Goal: Information Seeking & Learning: Learn about a topic

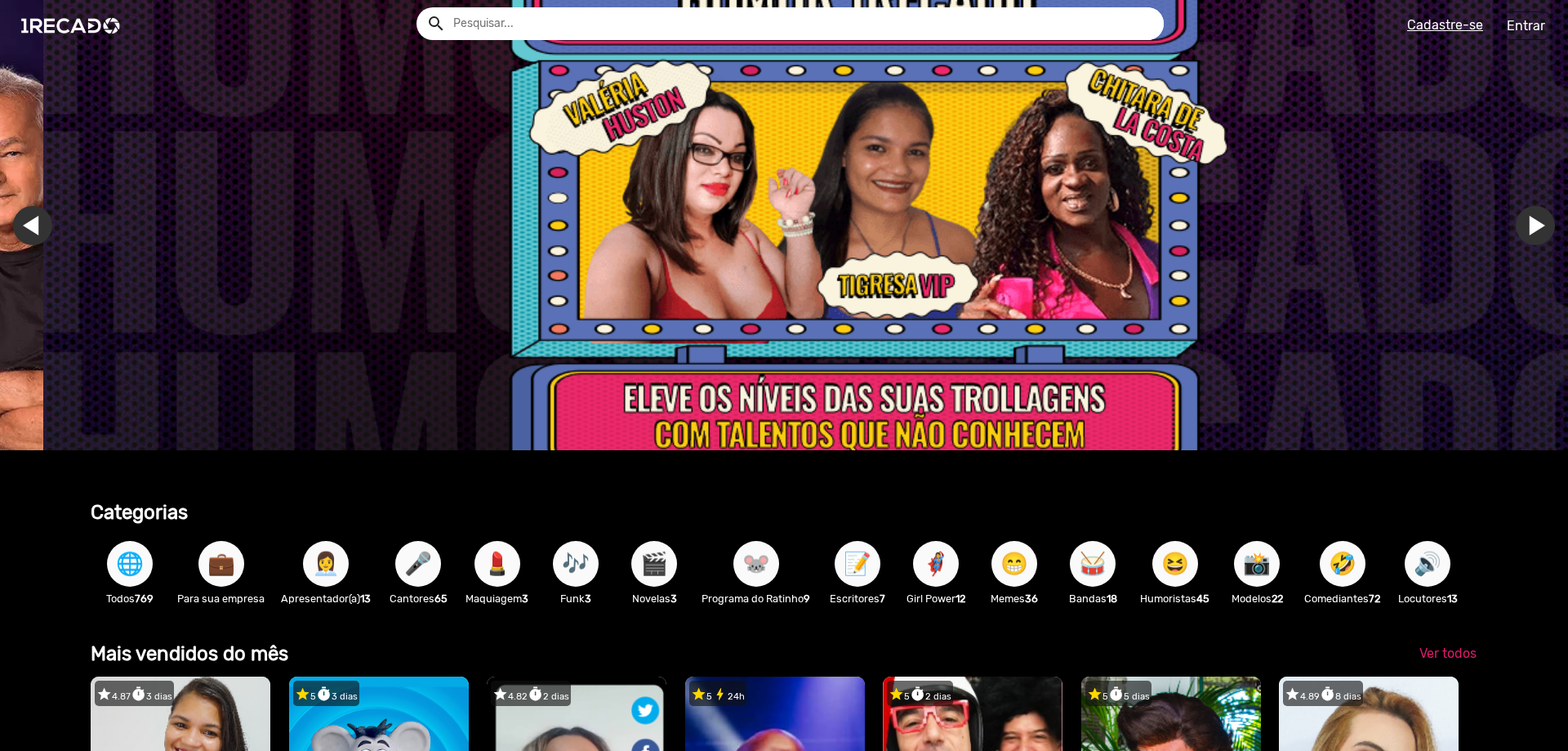
scroll to position [0, 4668]
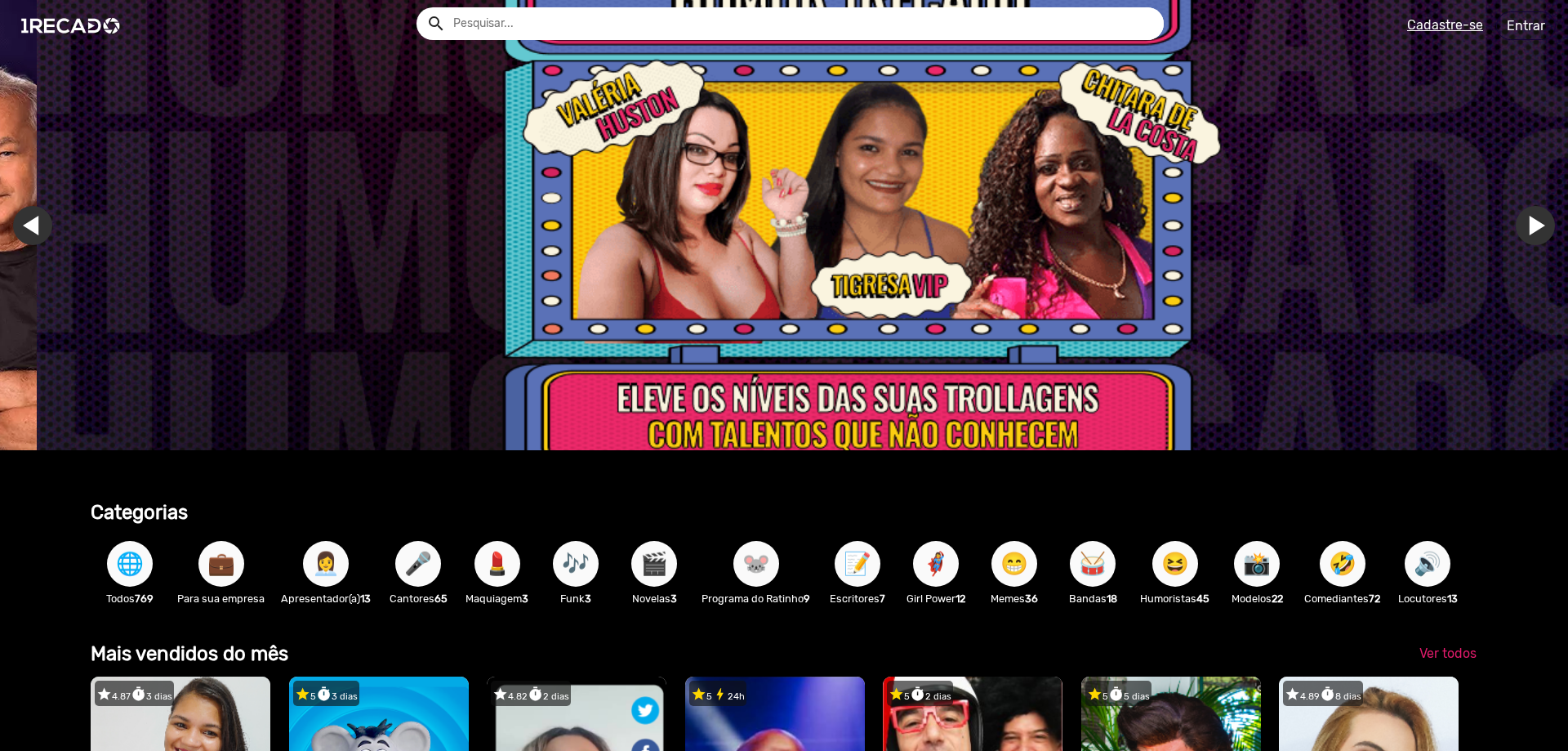
click at [779, 28] on input "text" at bounding box center [802, 24] width 723 height 33
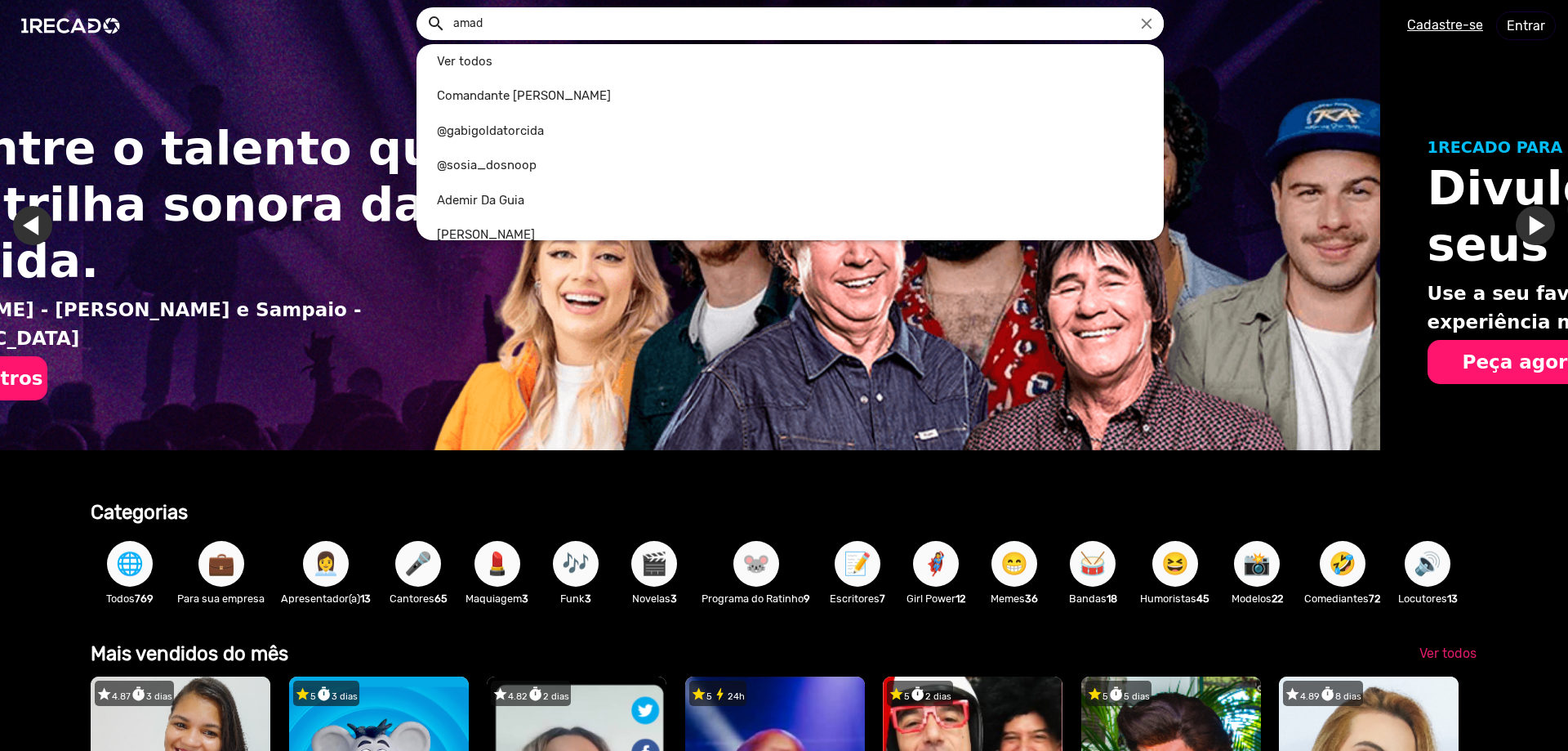
scroll to position [0, 0]
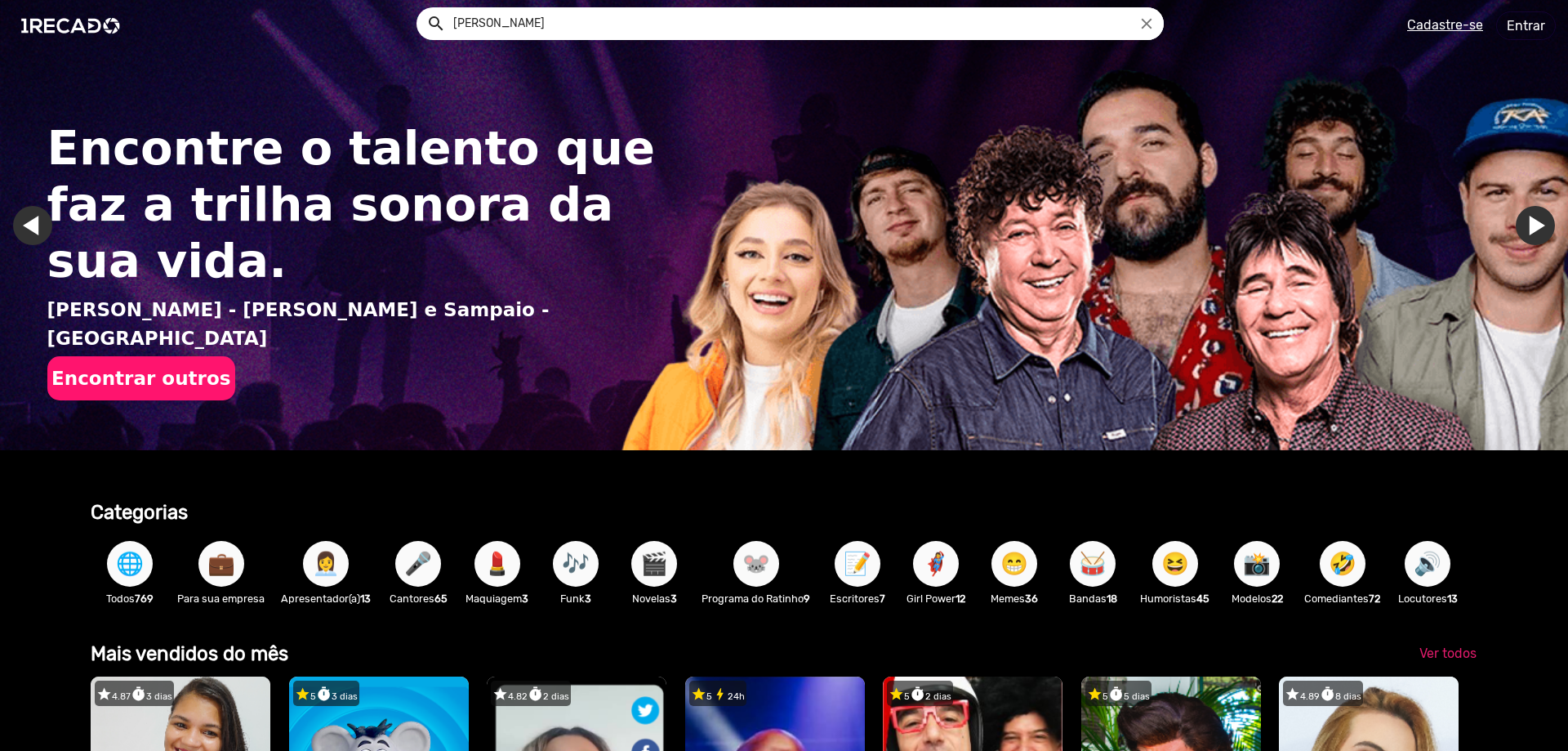
type input "[PERSON_NAME]"
click at [421, 8] on button "search" at bounding box center [435, 23] width 29 height 29
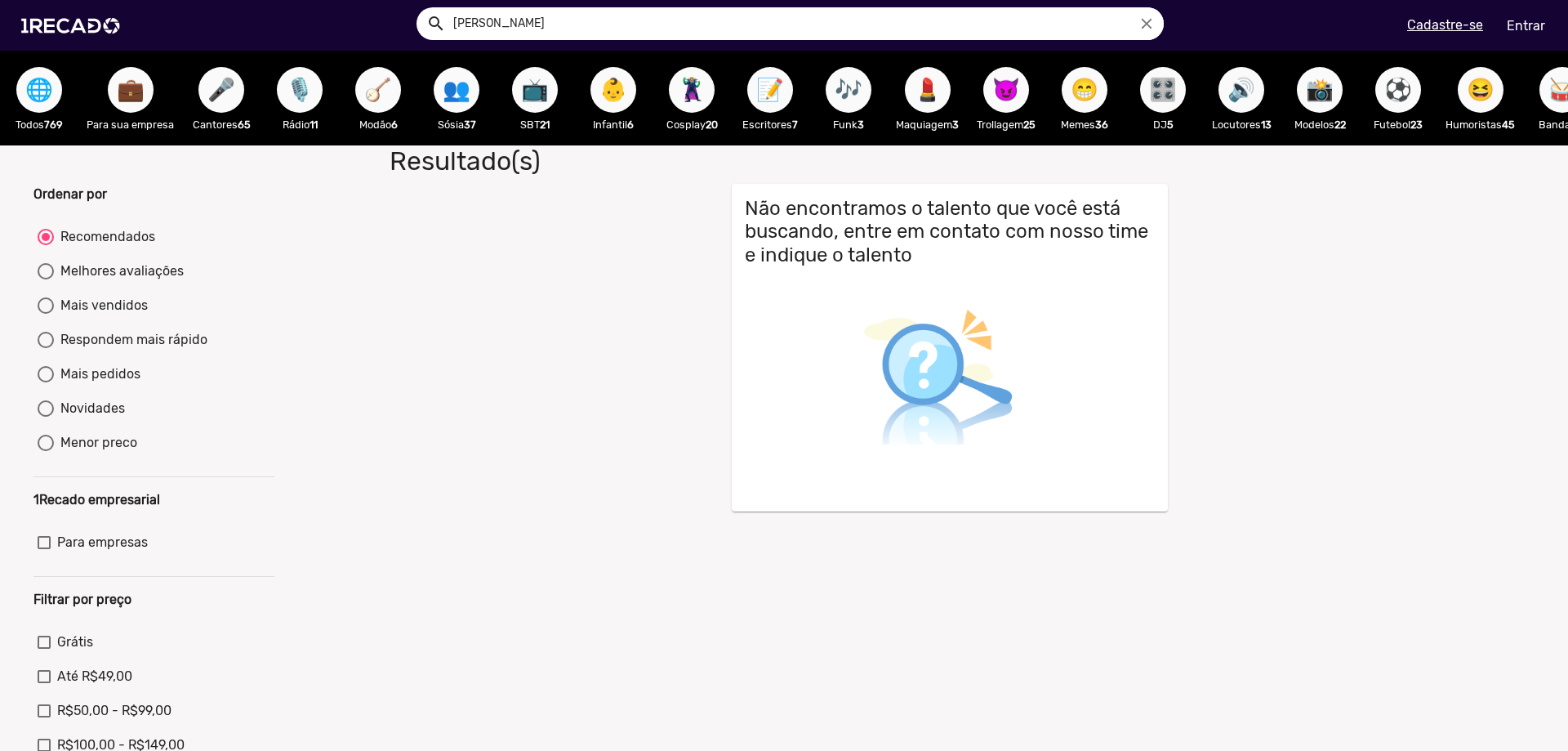
click at [448, 95] on span "👥" at bounding box center [456, 90] width 28 height 45
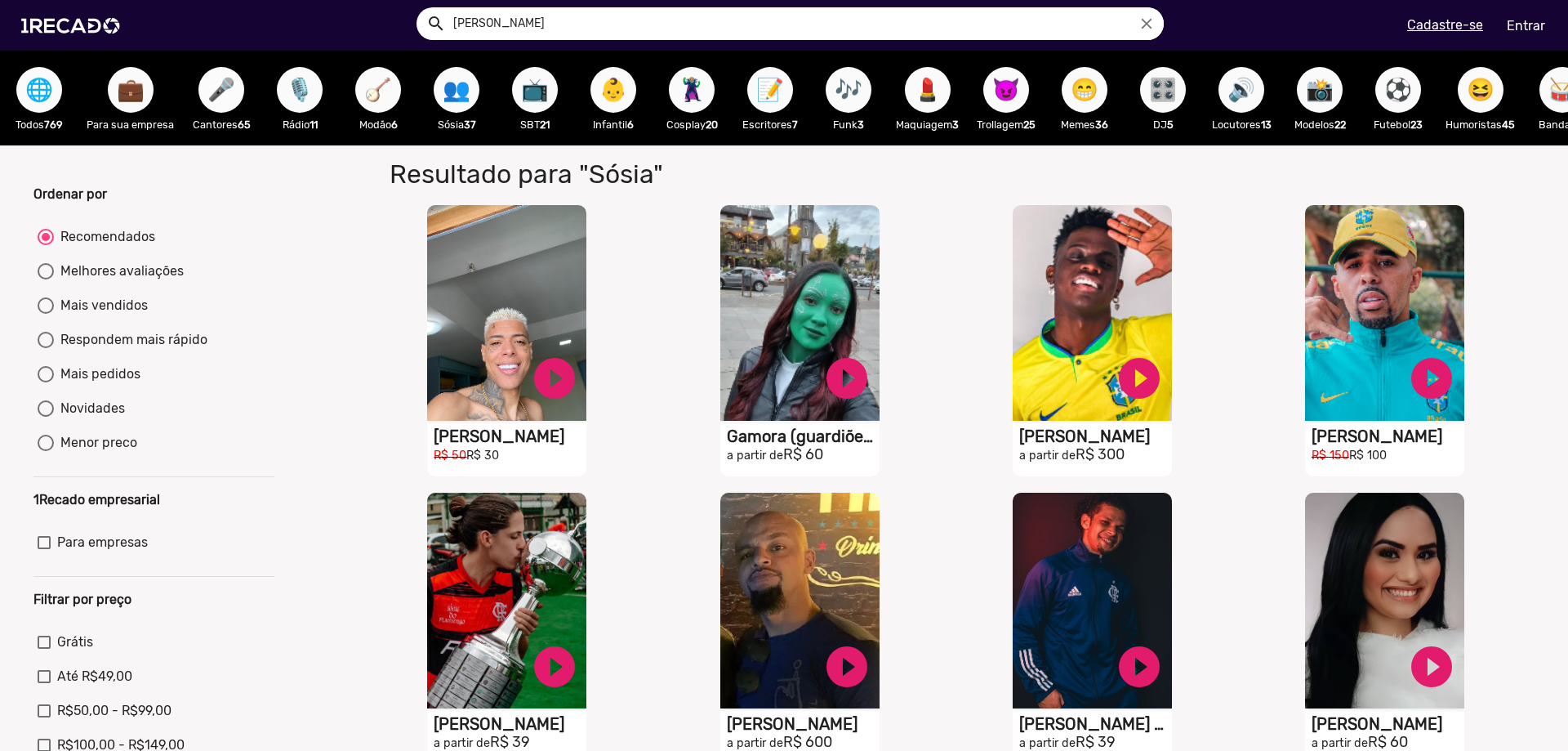
click at [219, 94] on span "🎤" at bounding box center [221, 90] width 28 height 45
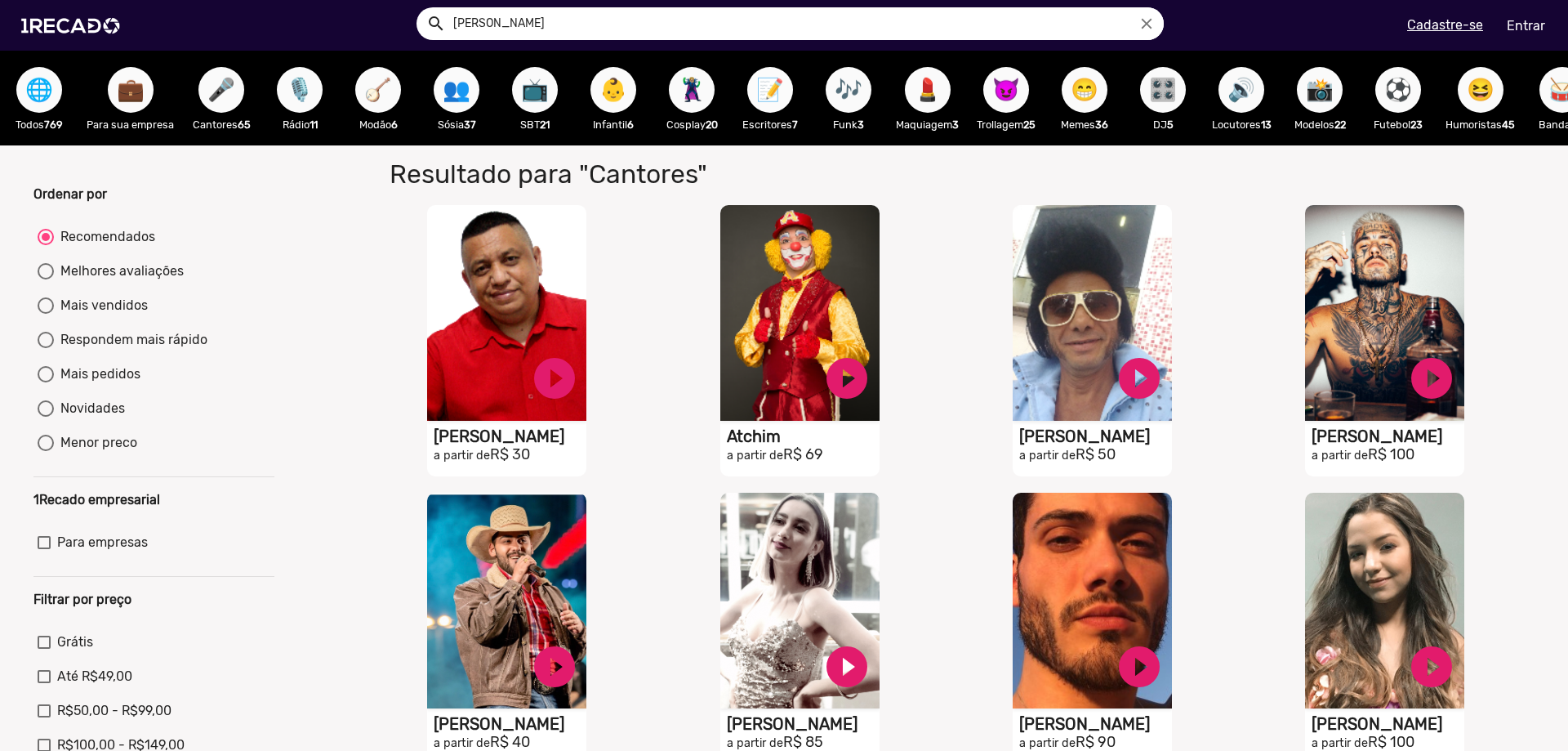
click at [780, 93] on span "📝" at bounding box center [770, 90] width 28 height 45
